Goal: Task Accomplishment & Management: Manage account settings

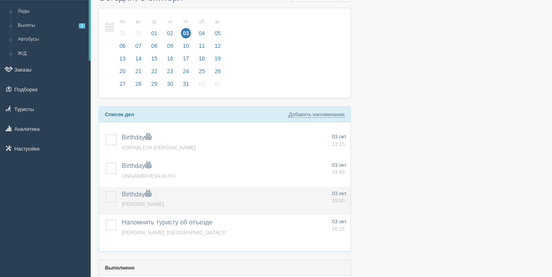
scroll to position [39, 0]
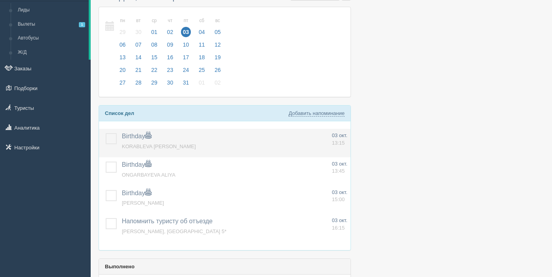
click at [106, 133] on label at bounding box center [106, 133] width 0 height 0
click at [0, 0] on input "checkbox" at bounding box center [0, 0] width 0 height 0
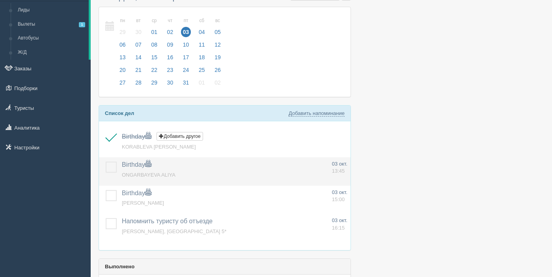
click at [106, 161] on label at bounding box center [106, 161] width 0 height 0
click at [0, 0] on input "checkbox" at bounding box center [0, 0] width 0 height 0
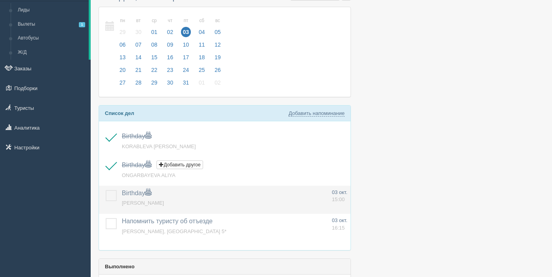
click at [106, 190] on label at bounding box center [106, 190] width 0 height 0
click at [0, 0] on input "checkbox" at bounding box center [0, 0] width 0 height 0
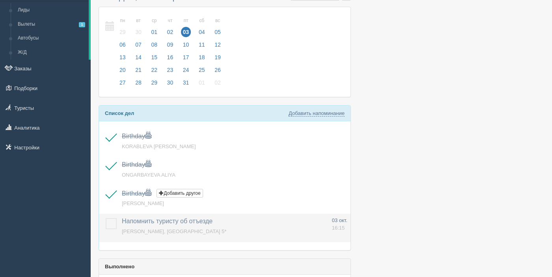
click at [106, 218] on label at bounding box center [106, 218] width 0 height 0
click at [0, 0] on input "checkbox" at bounding box center [0, 0] width 0 height 0
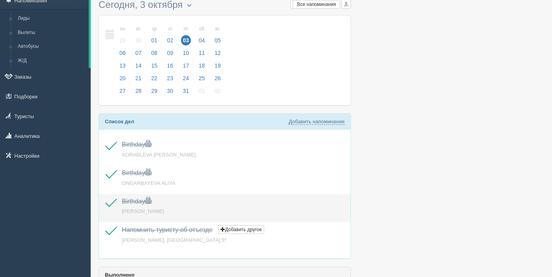
scroll to position [0, 0]
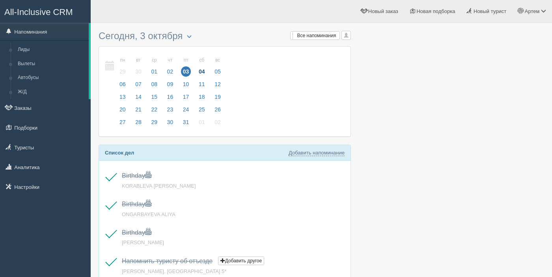
click at [206, 69] on span "04" at bounding box center [202, 71] width 10 height 10
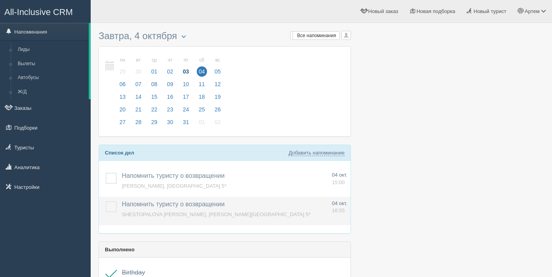
scroll to position [19, 0]
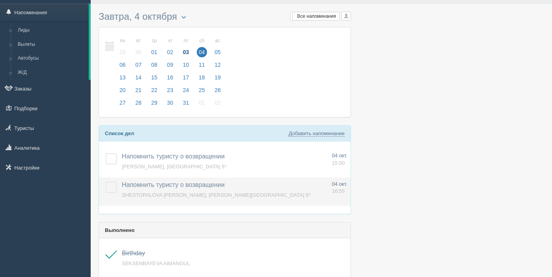
click at [106, 182] on label at bounding box center [106, 182] width 0 height 0
click at [0, 0] on input "checkbox" at bounding box center [0, 0] width 0 height 0
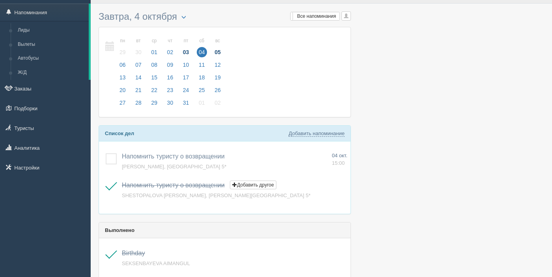
click at [223, 52] on span "05" at bounding box center [218, 52] width 10 height 10
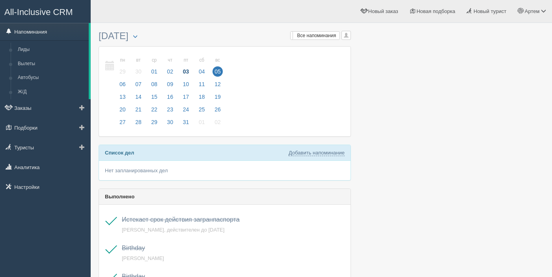
click at [30, 28] on link "Напоминания" at bounding box center [44, 31] width 89 height 17
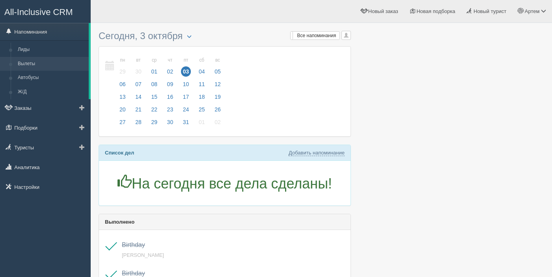
drag, startPoint x: 0, startPoint y: 0, endPoint x: 30, endPoint y: 67, distance: 73.8
click at [30, 67] on link "Вылеты" at bounding box center [51, 64] width 75 height 14
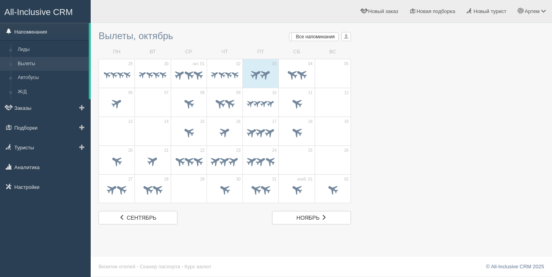
click at [43, 28] on link "Напоминания" at bounding box center [44, 31] width 89 height 17
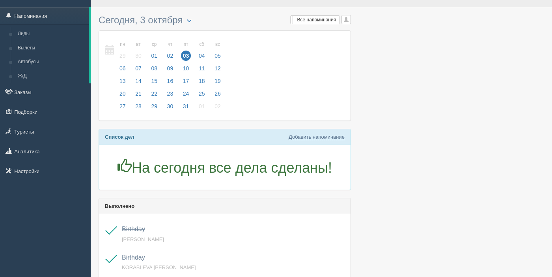
scroll to position [9, 0]
